Goal: Transaction & Acquisition: Purchase product/service

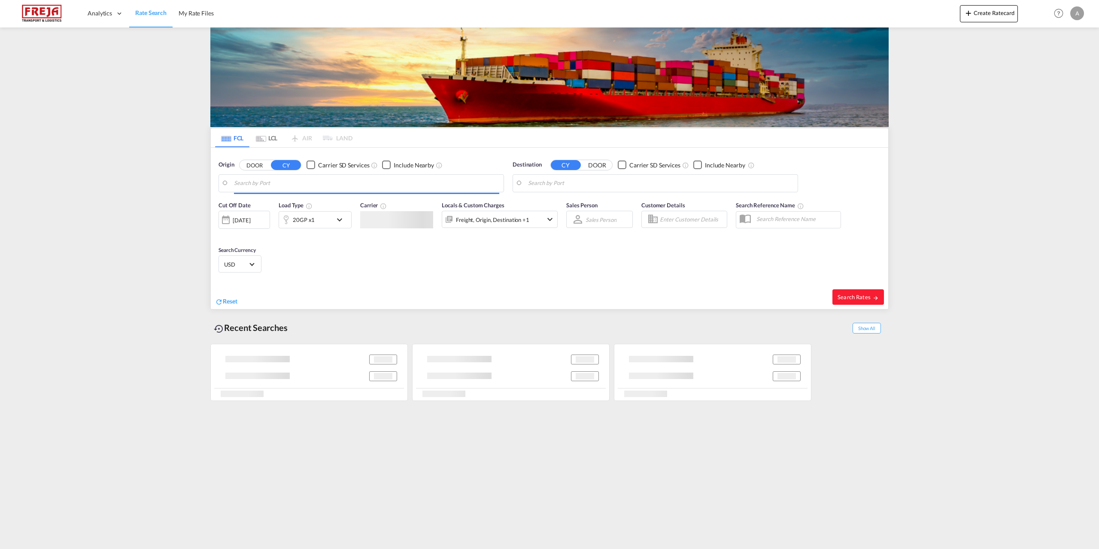
type input "[GEOGRAPHIC_DATA] ([GEOGRAPHIC_DATA]), DKCPH"
type input "[GEOGRAPHIC_DATA], [GEOGRAPHIC_DATA]"
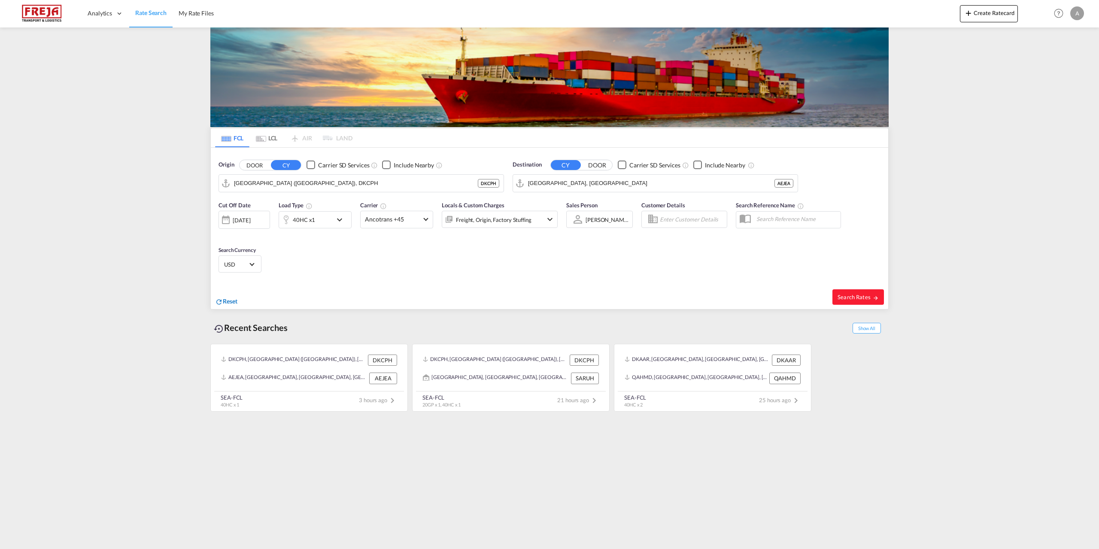
click at [231, 301] on span "Reset" at bounding box center [230, 301] width 15 height 7
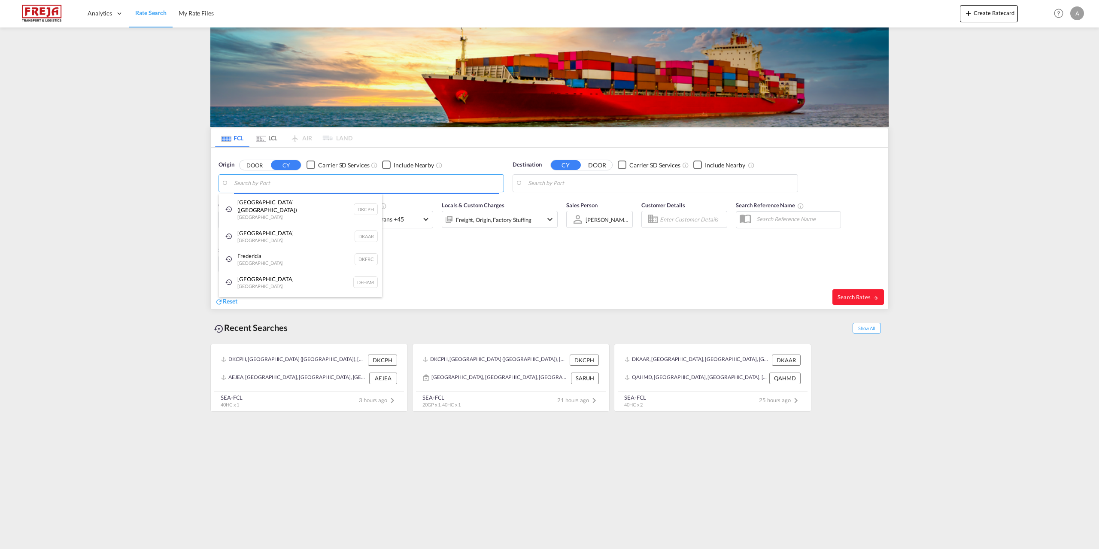
click at [296, 183] on body "Analytics Reports Dashboard Rate Search My Rate Files Analytics" at bounding box center [549, 274] width 1099 height 549
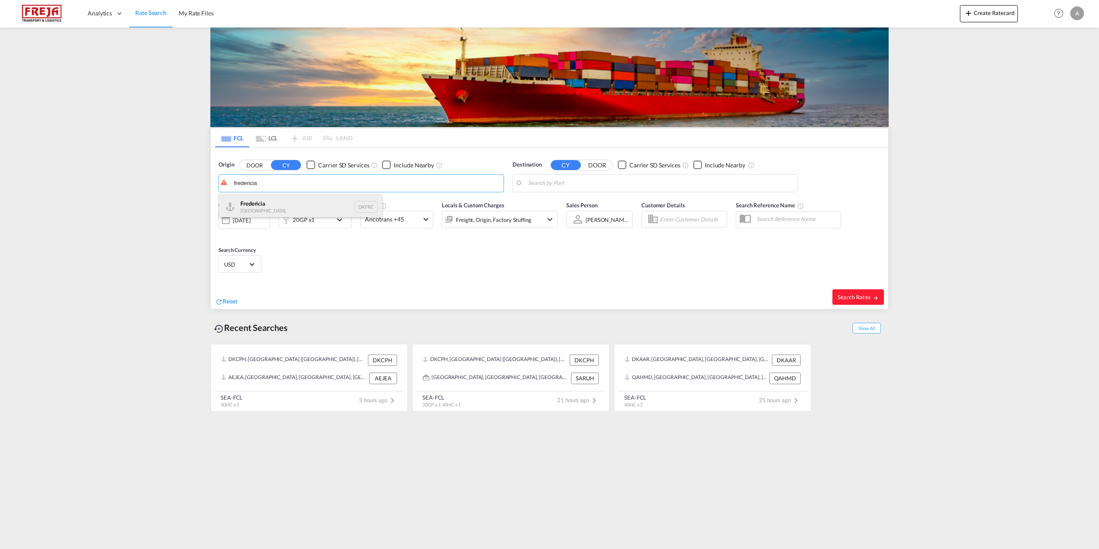
click at [272, 199] on div "Fredericia [GEOGRAPHIC_DATA] DKFRC" at bounding box center [300, 207] width 163 height 26
type input "[GEOGRAPHIC_DATA], DKFRC"
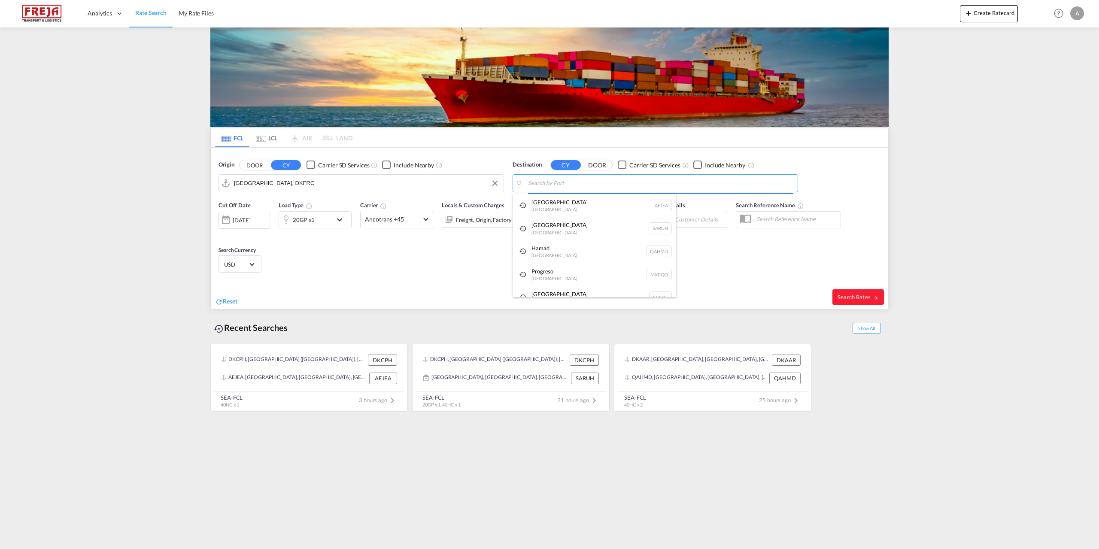
click at [657, 184] on body "Analytics Reports Dashboard Rate Search My Rate Files Analytics" at bounding box center [549, 274] width 1099 height 549
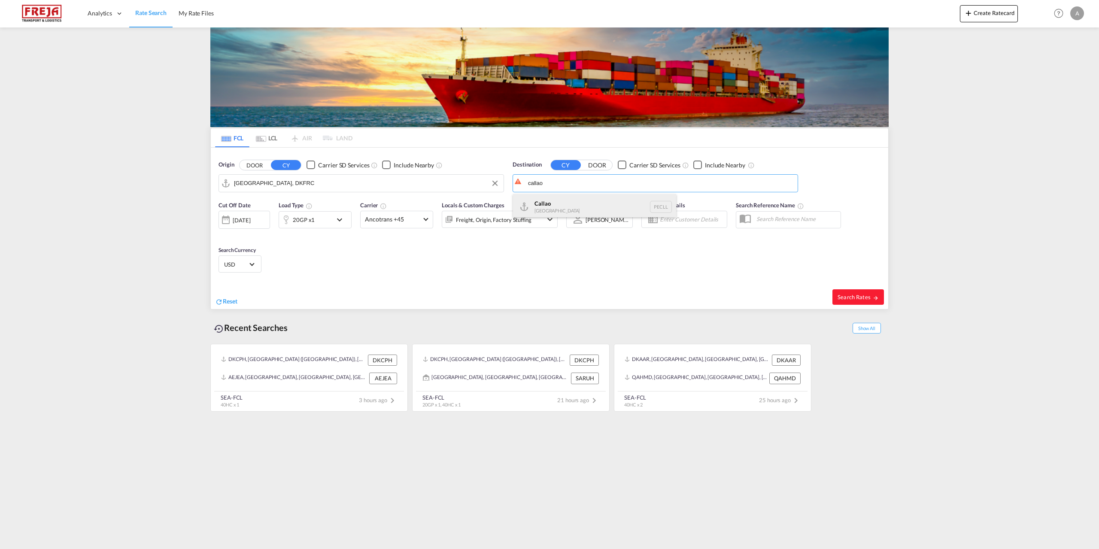
click at [593, 208] on div "Callao [GEOGRAPHIC_DATA] PECLL" at bounding box center [594, 207] width 163 height 26
type input "Callao, PECLL"
click at [254, 260] on md-select-value "USD" at bounding box center [239, 264] width 33 height 12
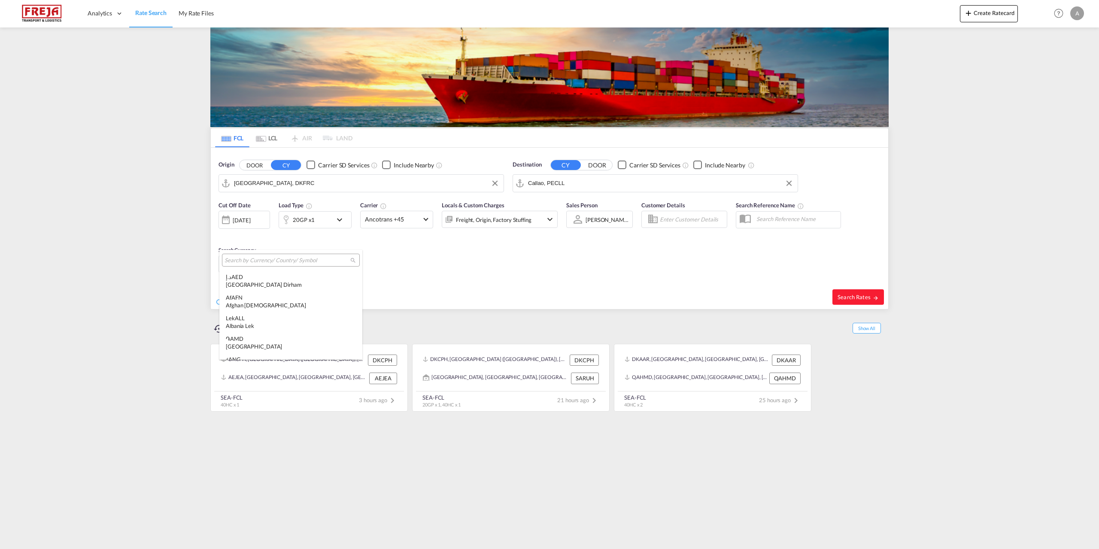
scroll to position [2965, 0]
type md-option "USD"
click at [267, 259] on input "search" at bounding box center [288, 261] width 126 height 8
type input "eur"
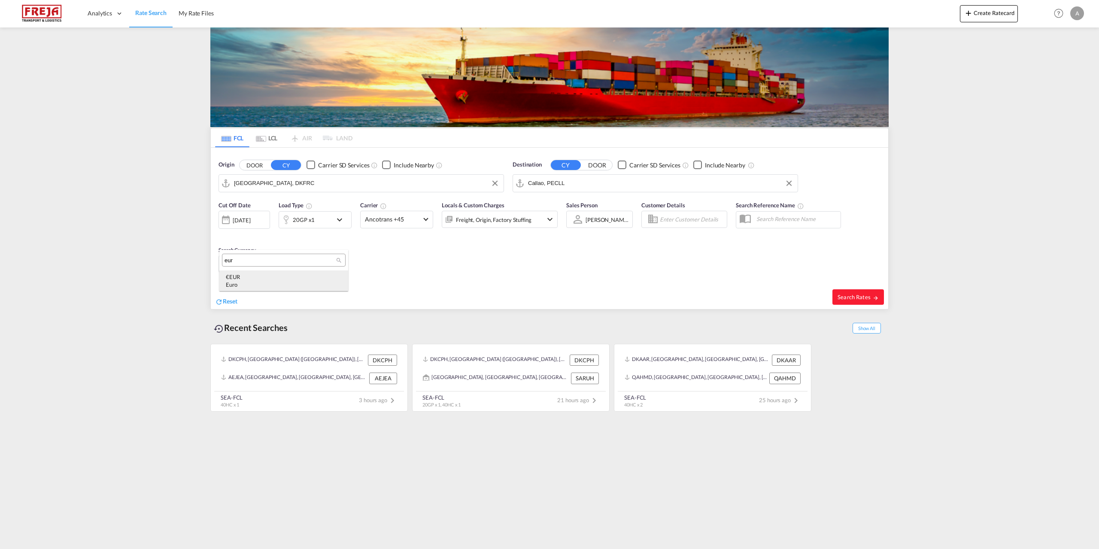
click at [243, 277] on div "€ EUR Euro" at bounding box center [284, 280] width 116 height 15
click at [837, 298] on button "Search Rates" at bounding box center [859, 296] width 52 height 15
type input "DKFRC to PECLL / [DATE]"
